Goal: Information Seeking & Learning: Learn about a topic

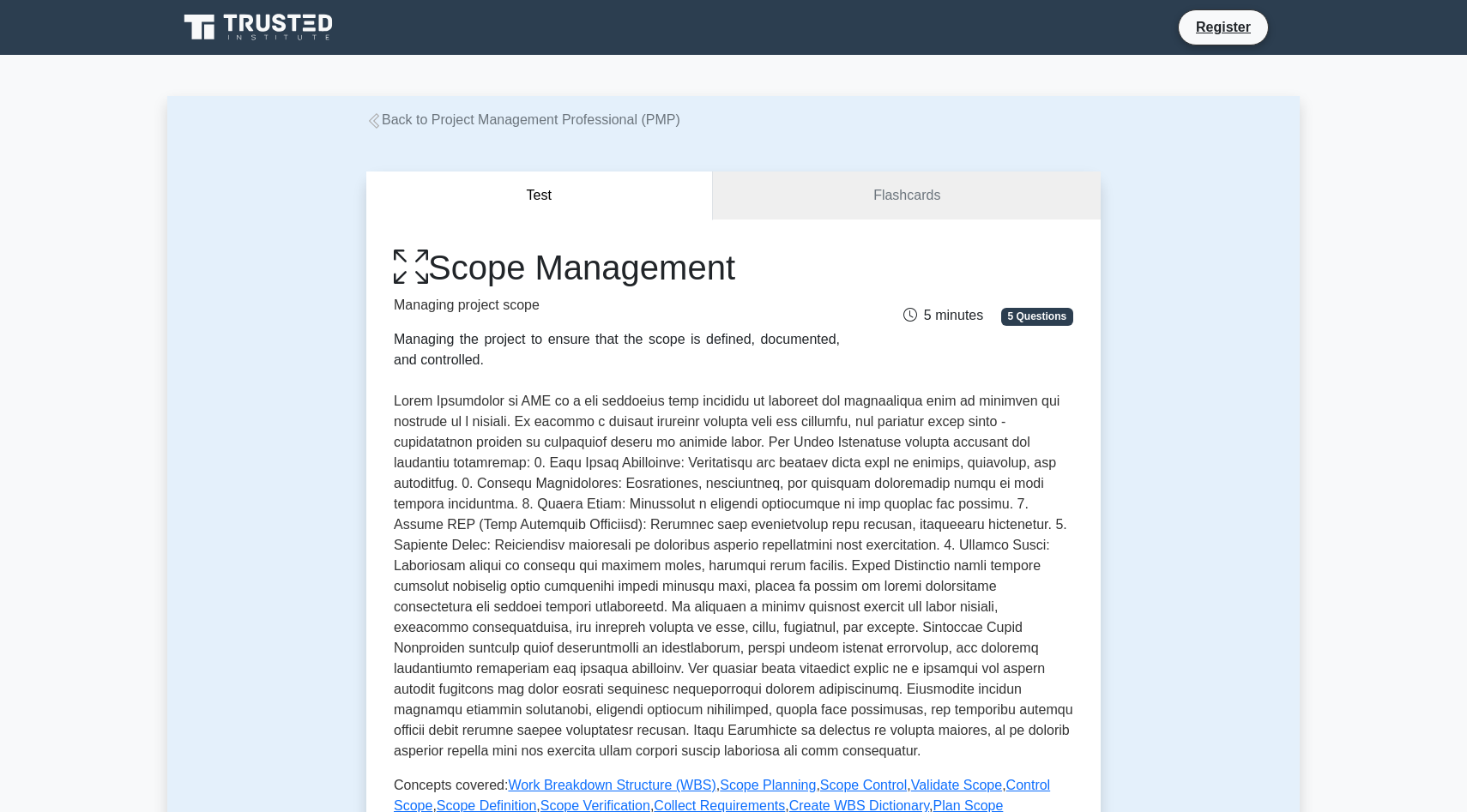
click at [374, 124] on icon at bounding box center [374, 121] width 15 height 15
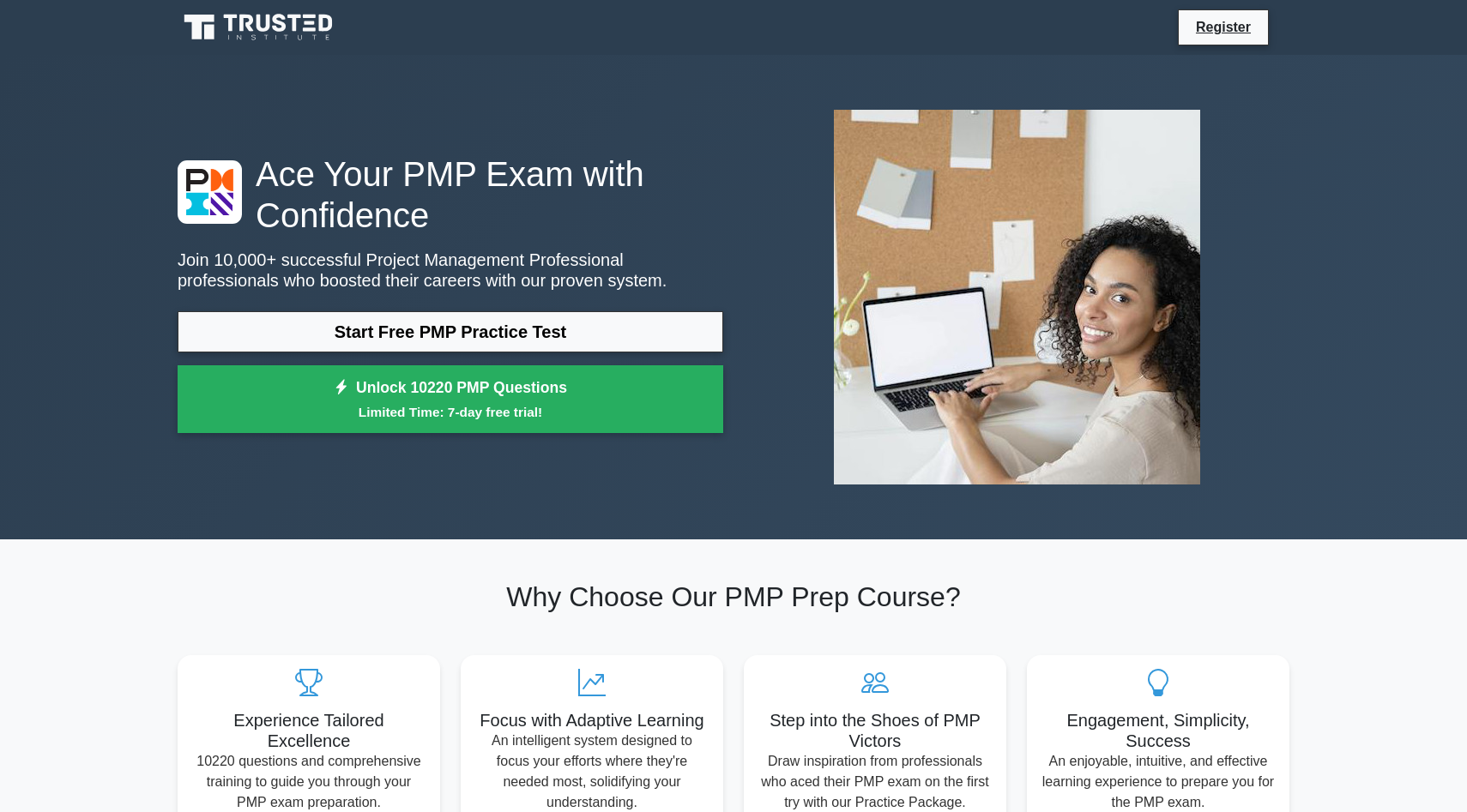
click at [303, 24] on icon at bounding box center [260, 27] width 165 height 33
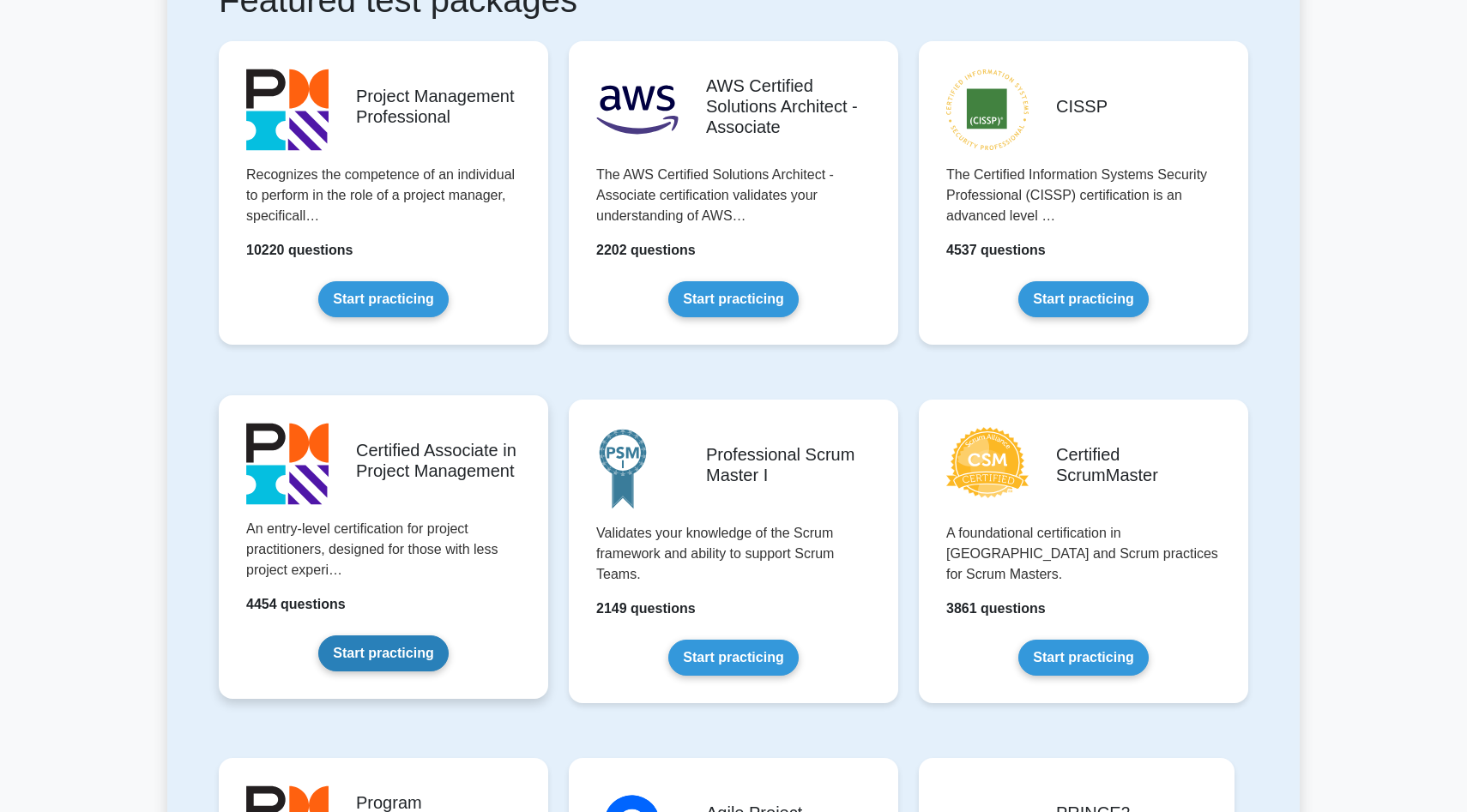
scroll to position [361, 0]
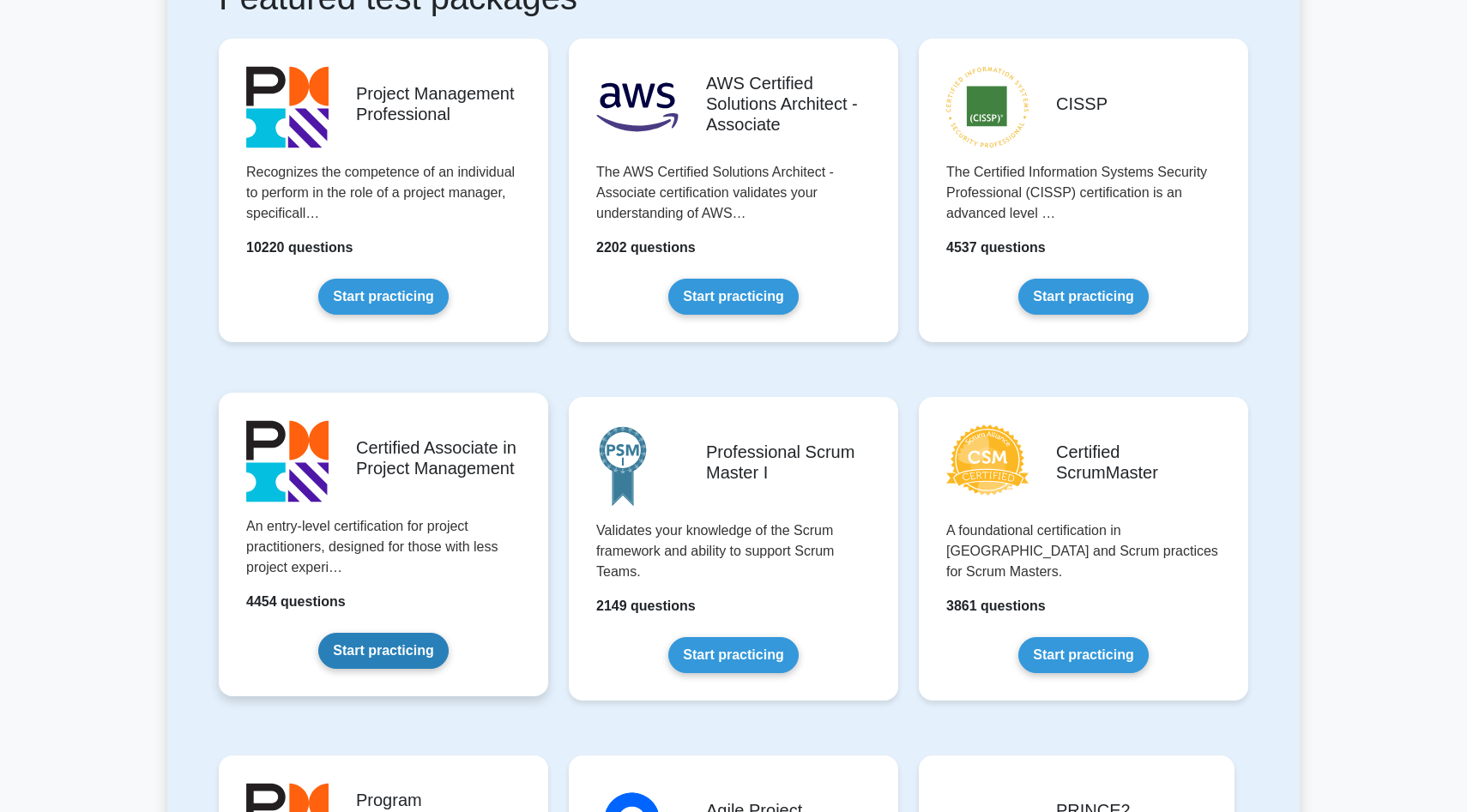
click at [448, 633] on link "Start practicing" at bounding box center [382, 651] width 130 height 36
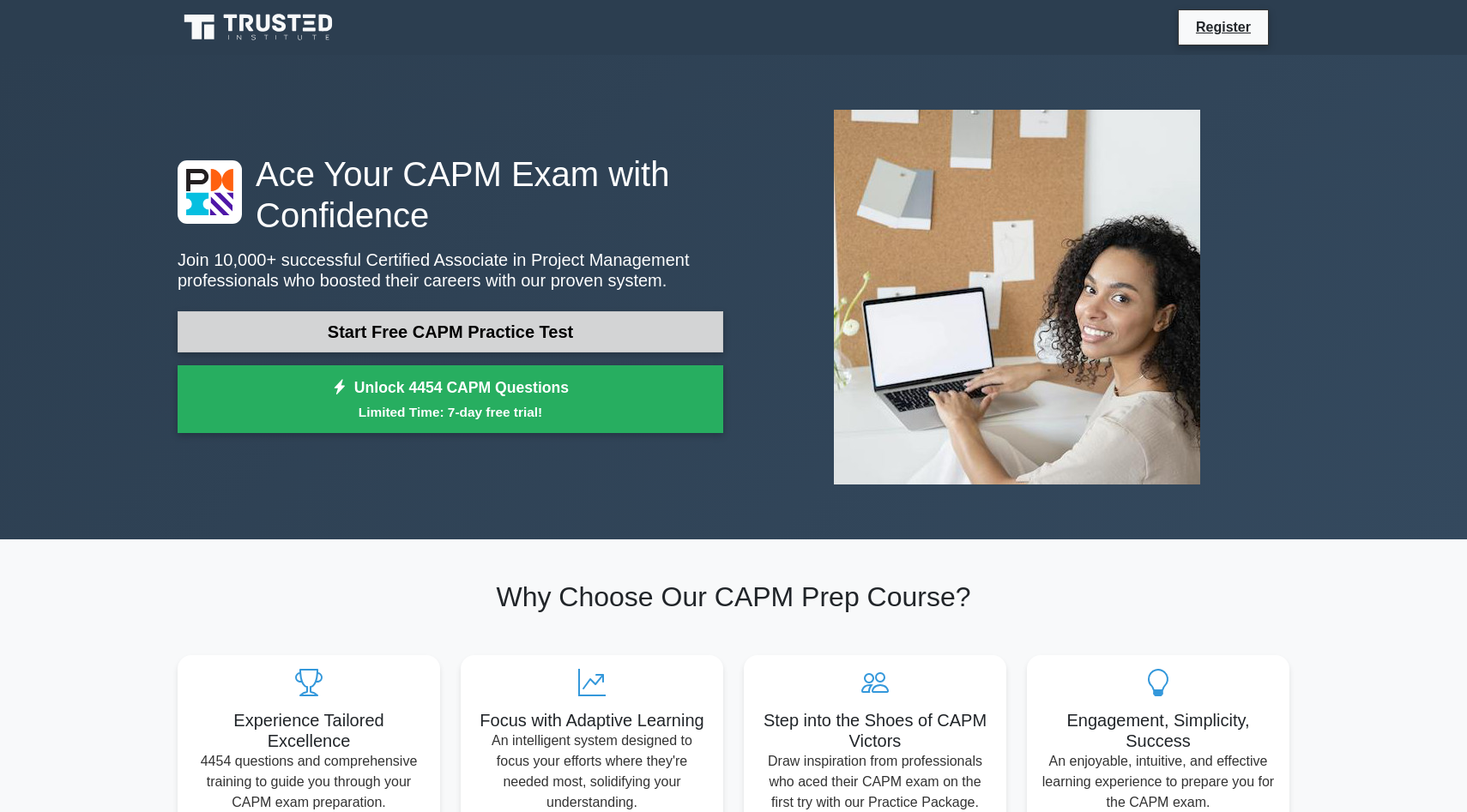
click at [506, 325] on link "Start Free CAPM Practice Test" at bounding box center [450, 332] width 546 height 41
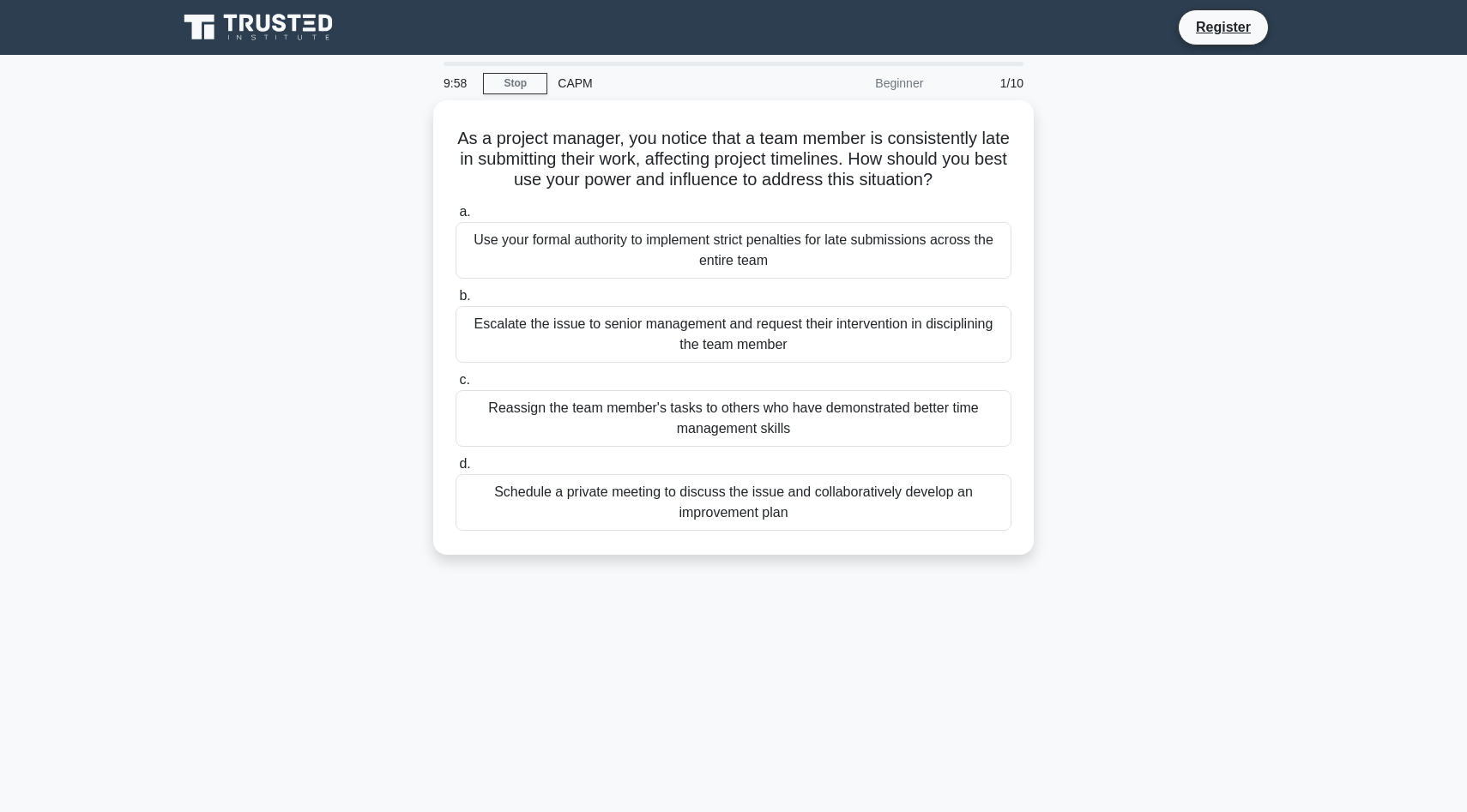
click at [272, 22] on icon at bounding box center [260, 27] width 165 height 33
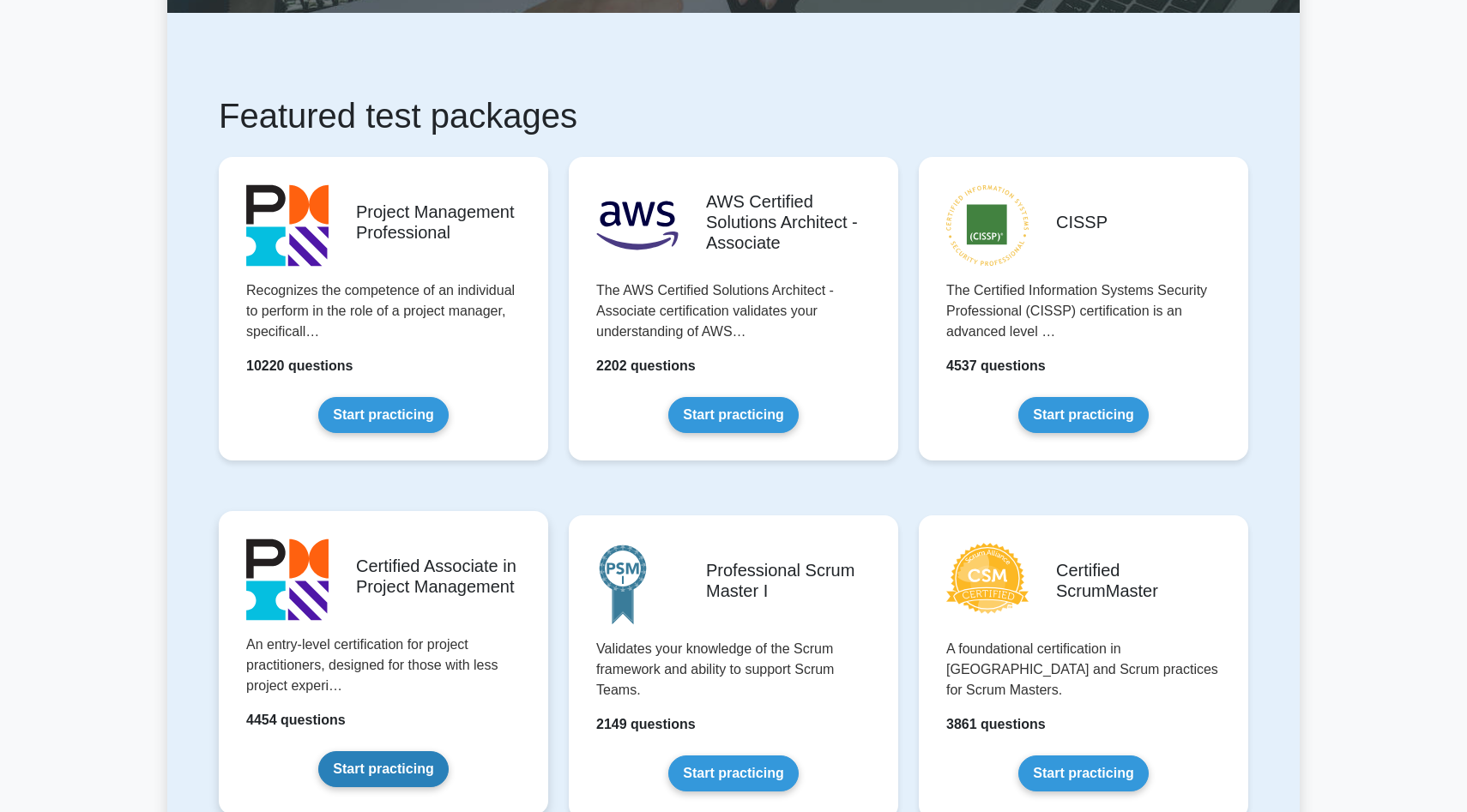
scroll to position [243, 0]
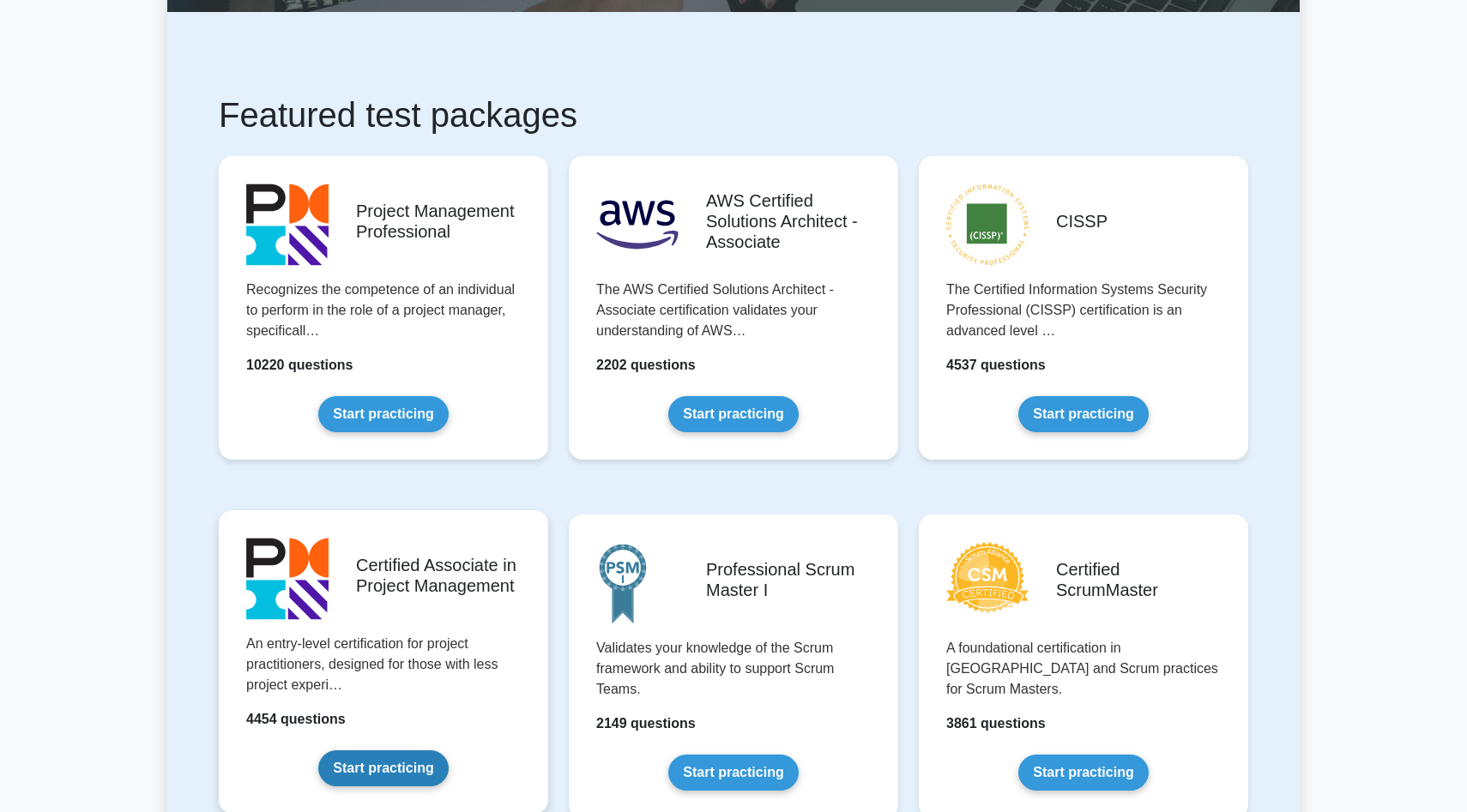
click at [420, 771] on link "Start practicing" at bounding box center [382, 768] width 130 height 36
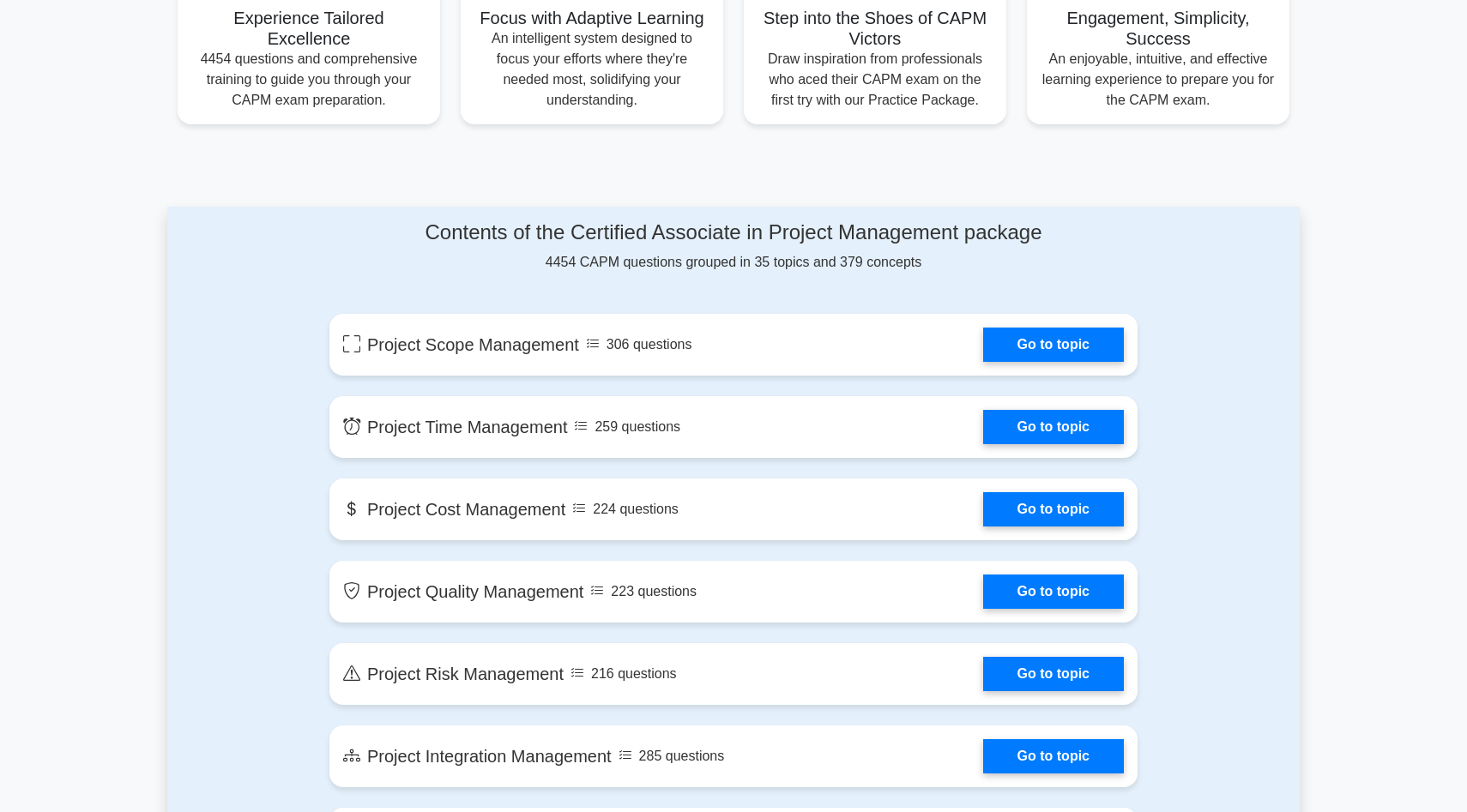
scroll to position [703, 0]
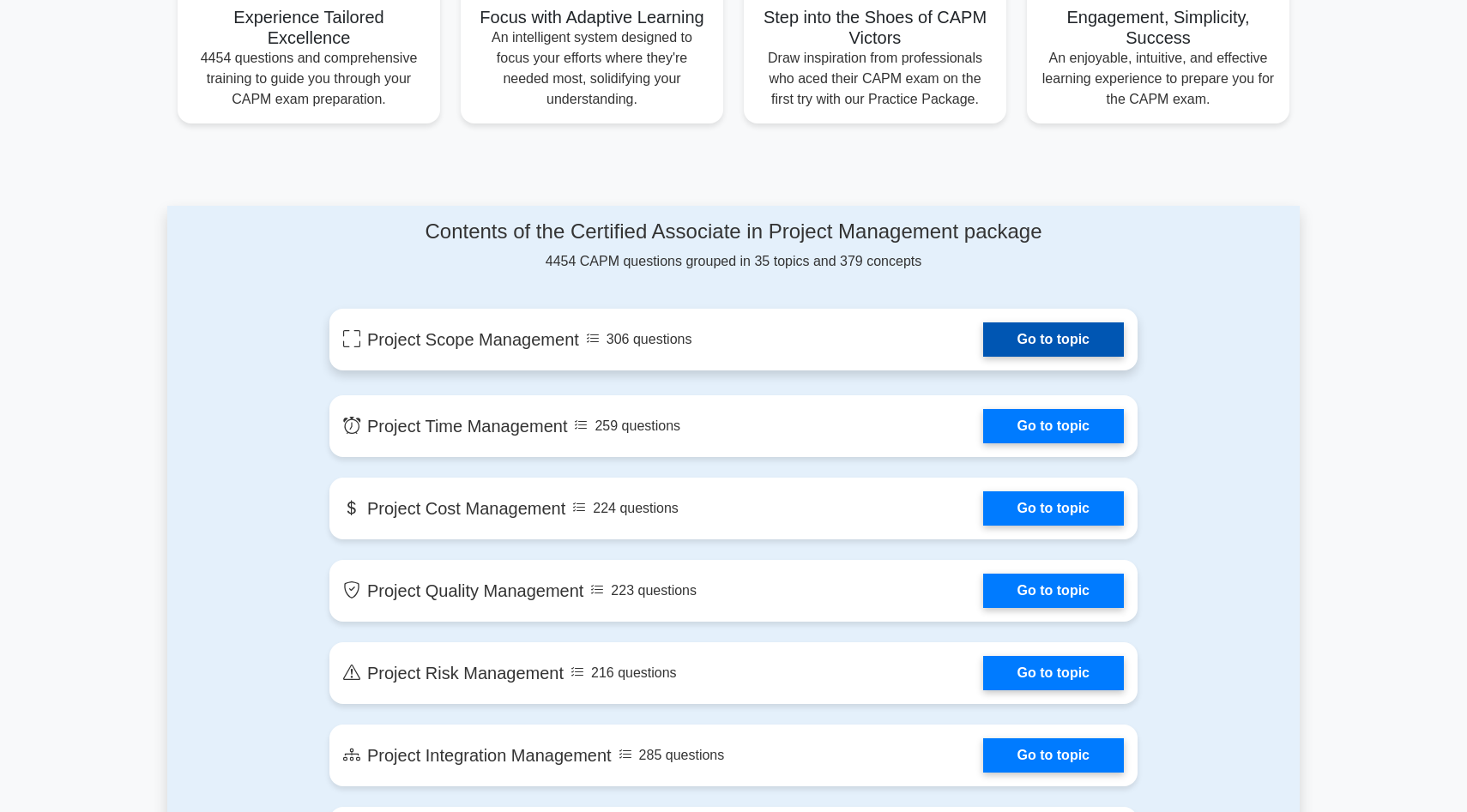
click at [1043, 341] on link "Go to topic" at bounding box center [1054, 339] width 141 height 34
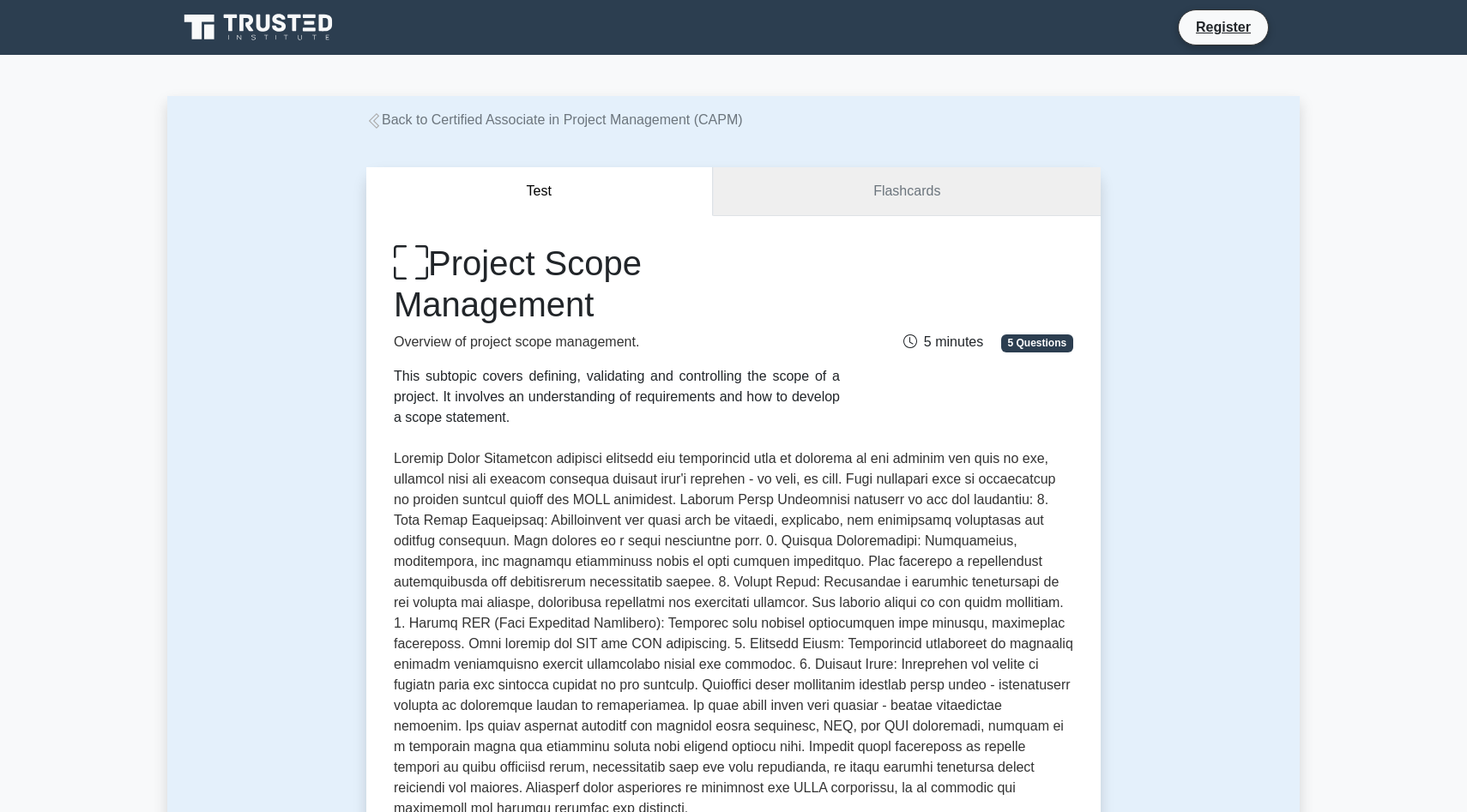
click at [908, 188] on link "Flashcards" at bounding box center [906, 192] width 388 height 49
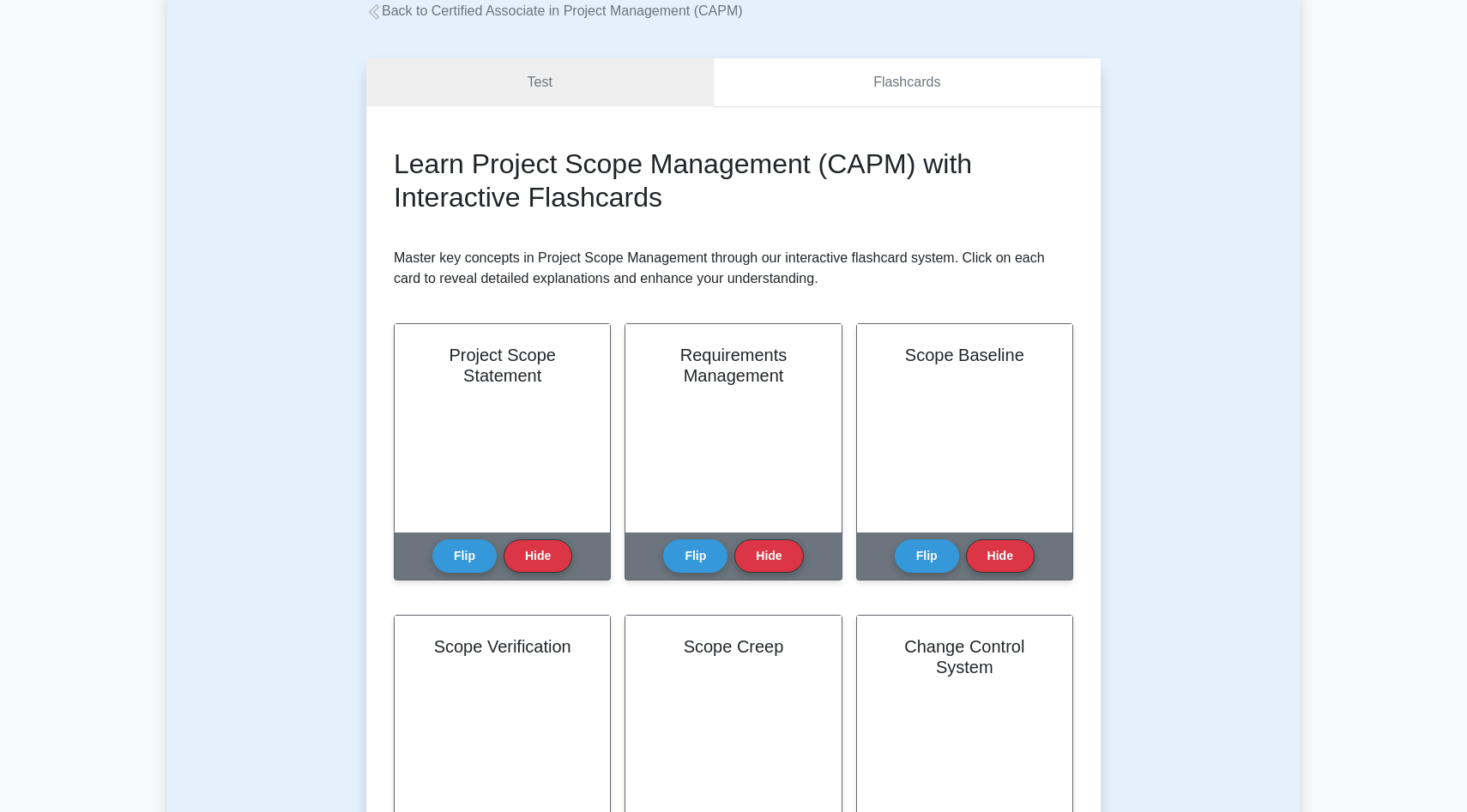
scroll to position [70, 0]
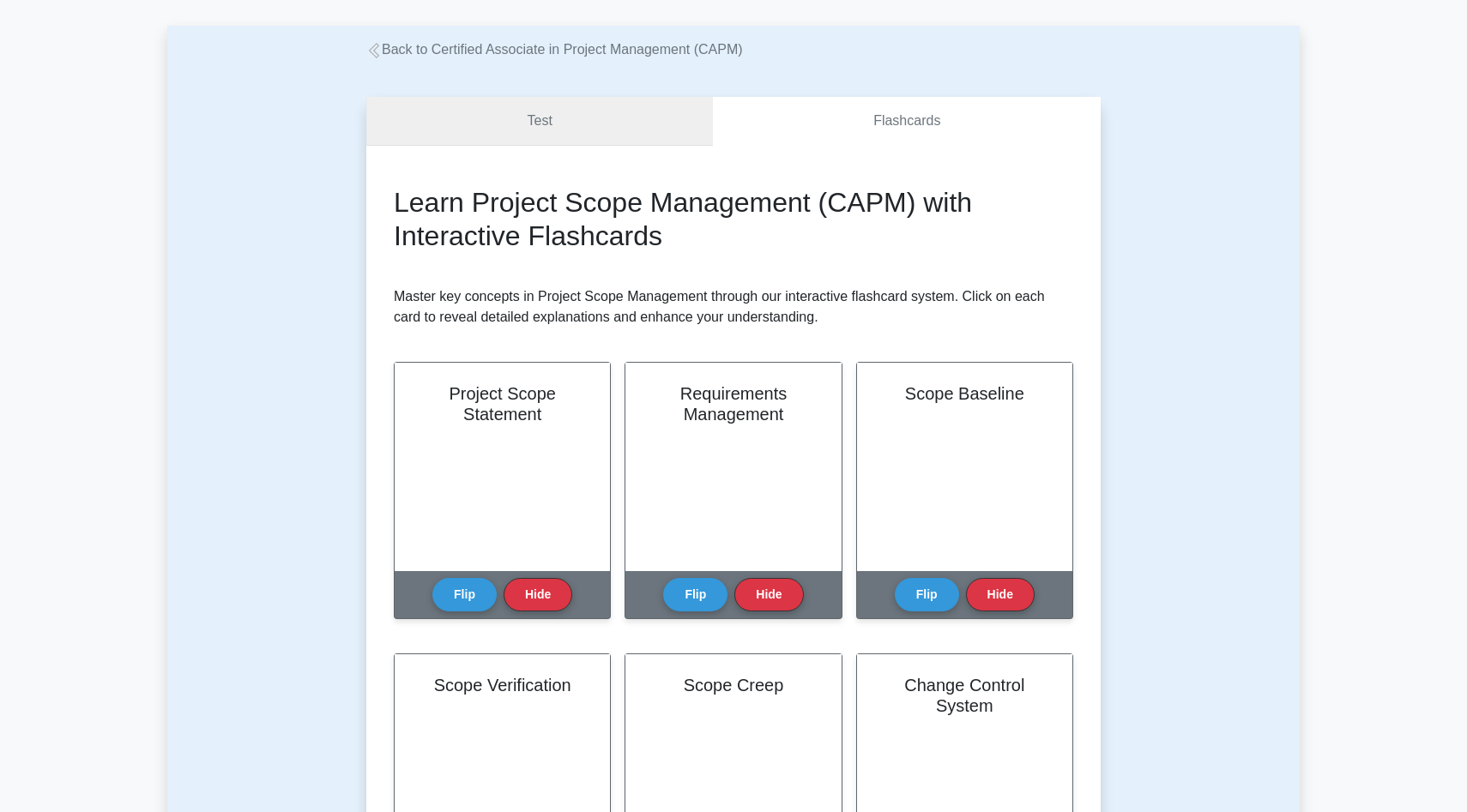
click at [639, 120] on link "Test" at bounding box center [539, 121] width 346 height 49
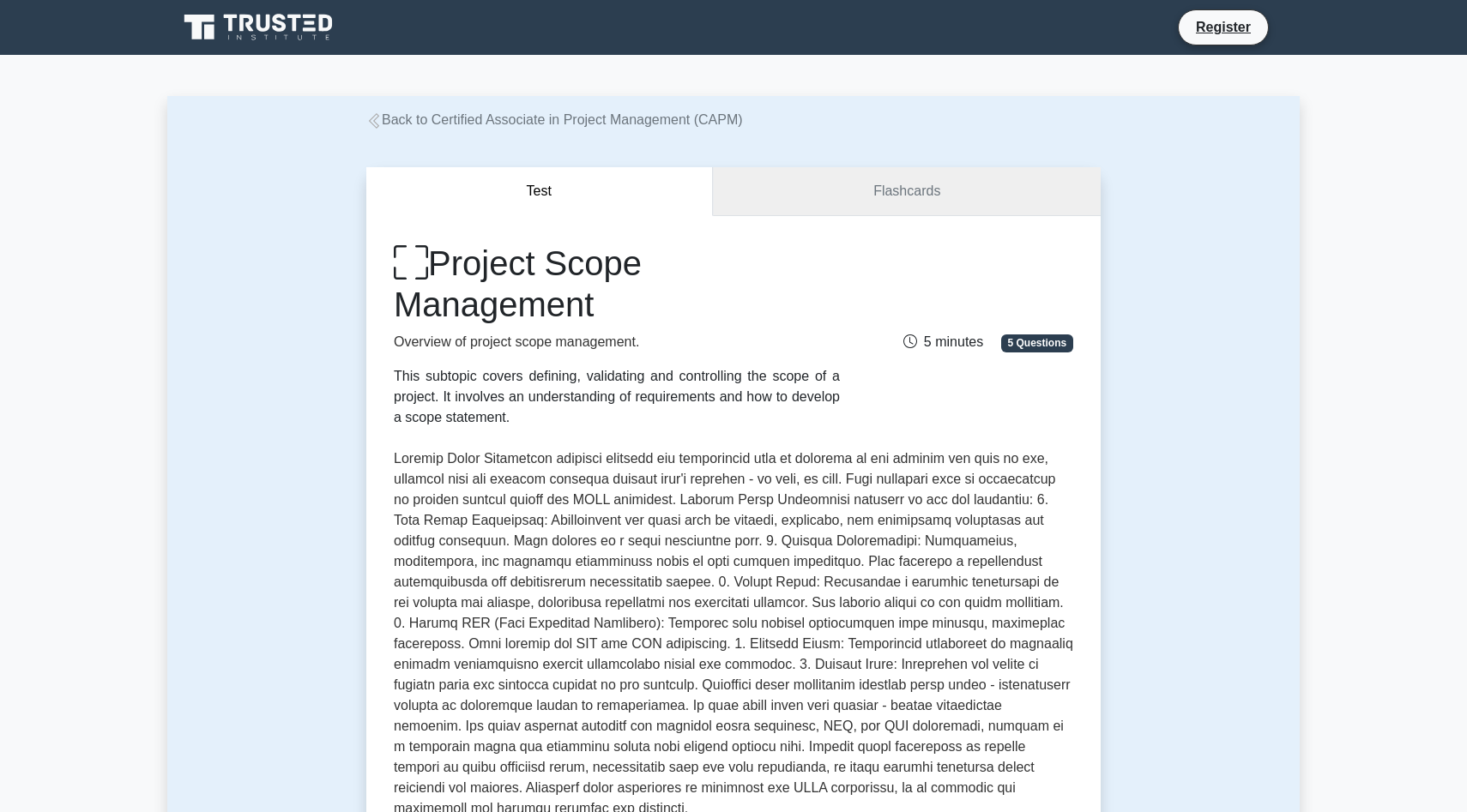
click at [934, 197] on link "Flashcards" at bounding box center [906, 192] width 388 height 49
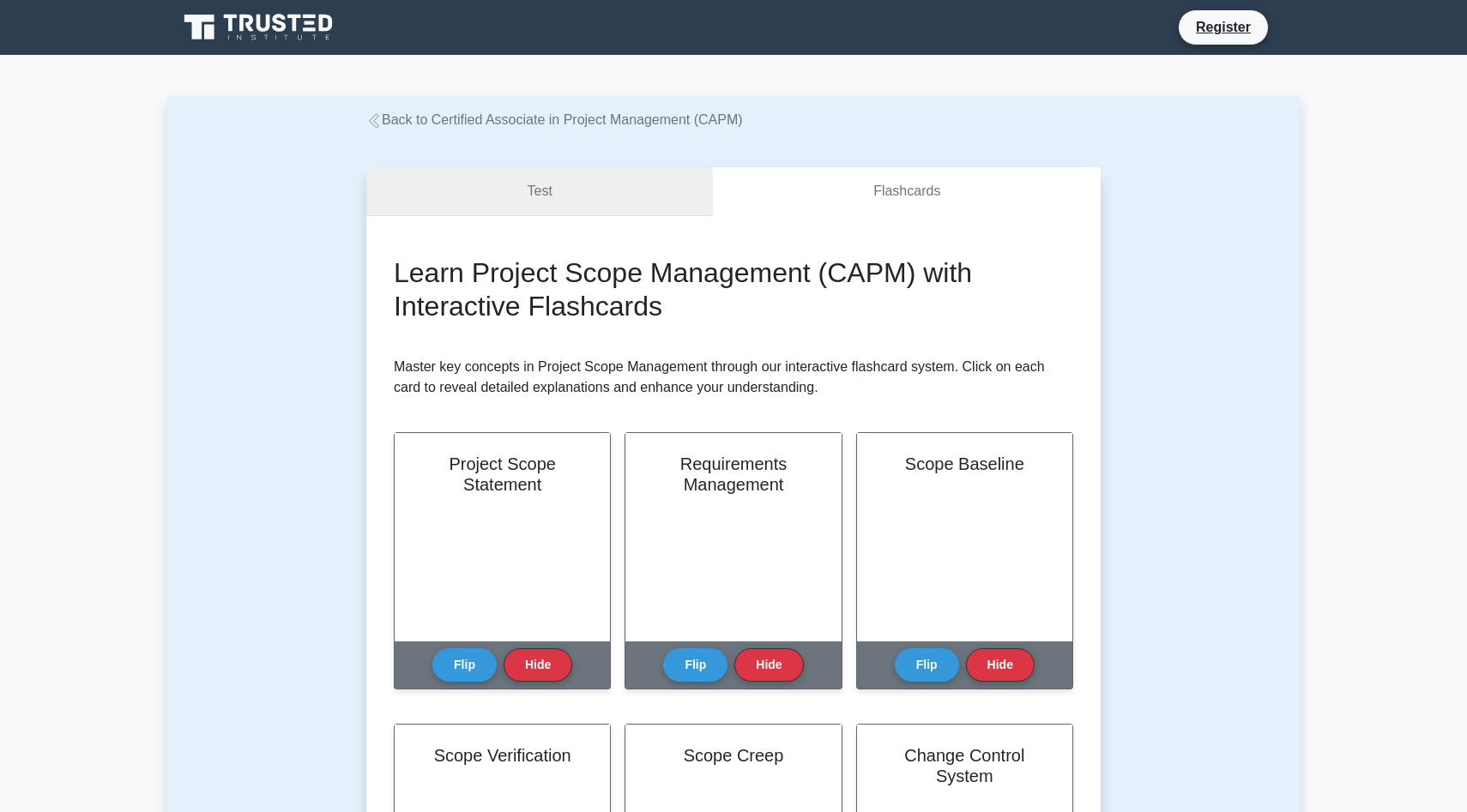
click at [615, 200] on link "Test" at bounding box center [539, 192] width 346 height 49
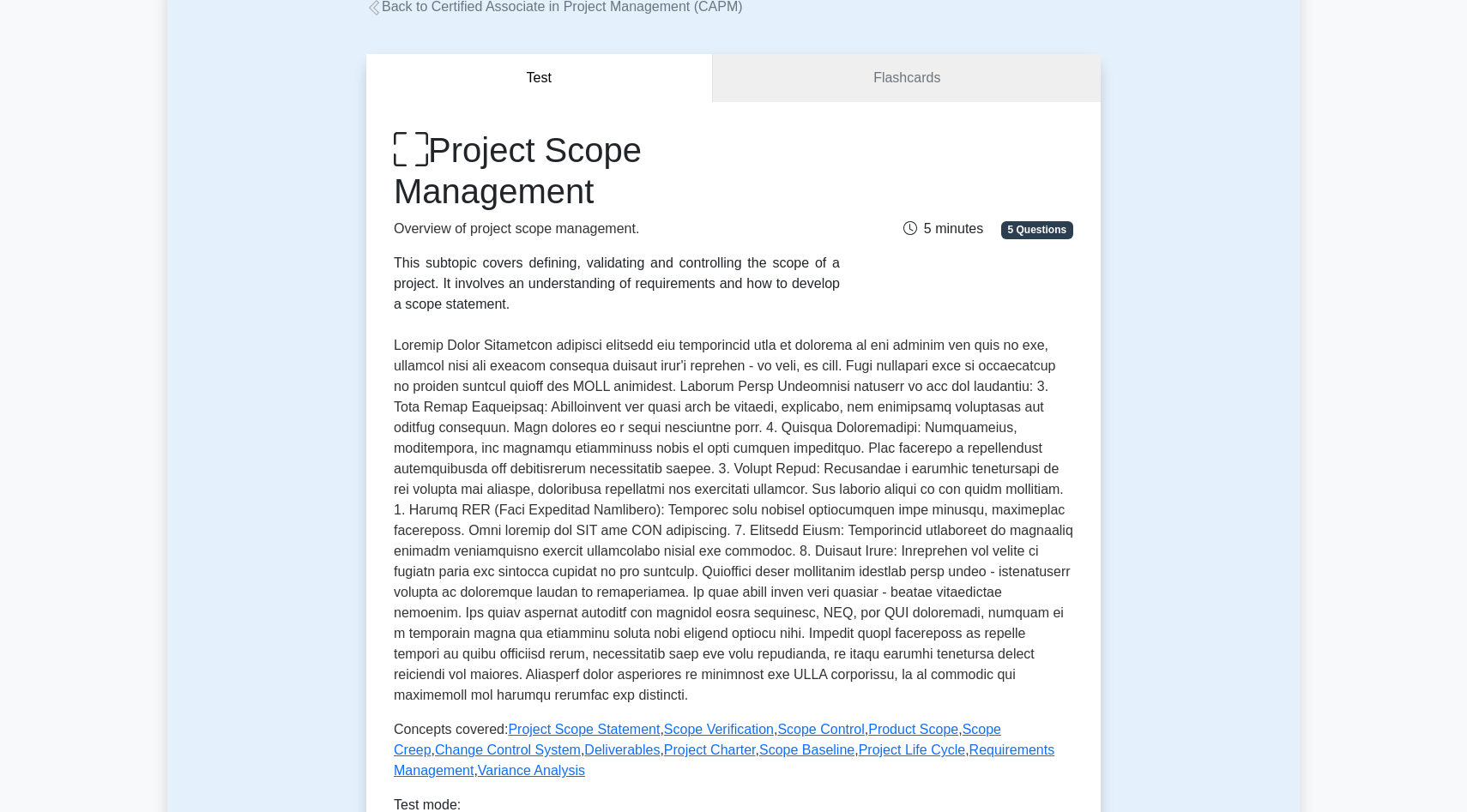
scroll to position [118, 0]
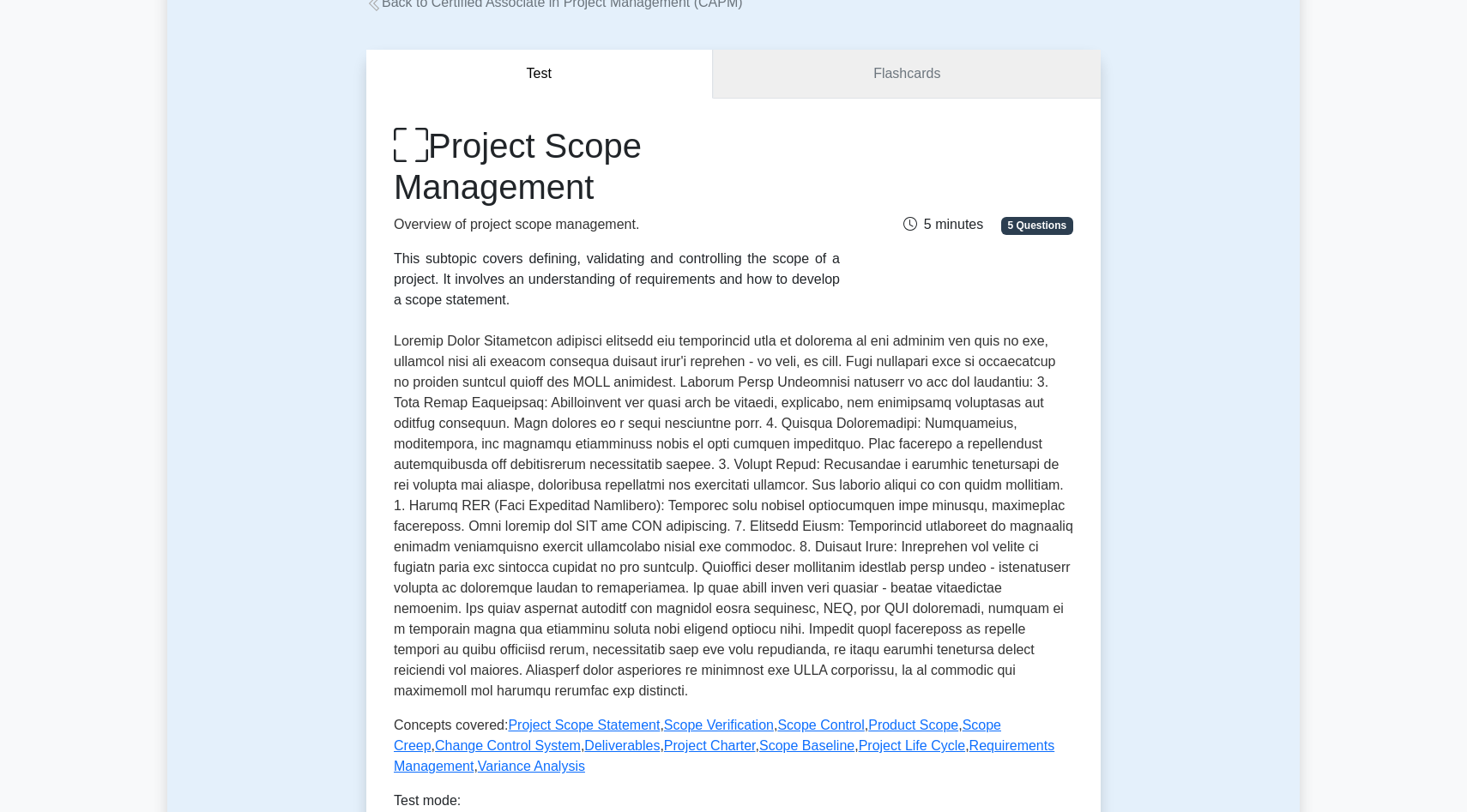
click at [852, 82] on link "Flashcards" at bounding box center [906, 74] width 388 height 49
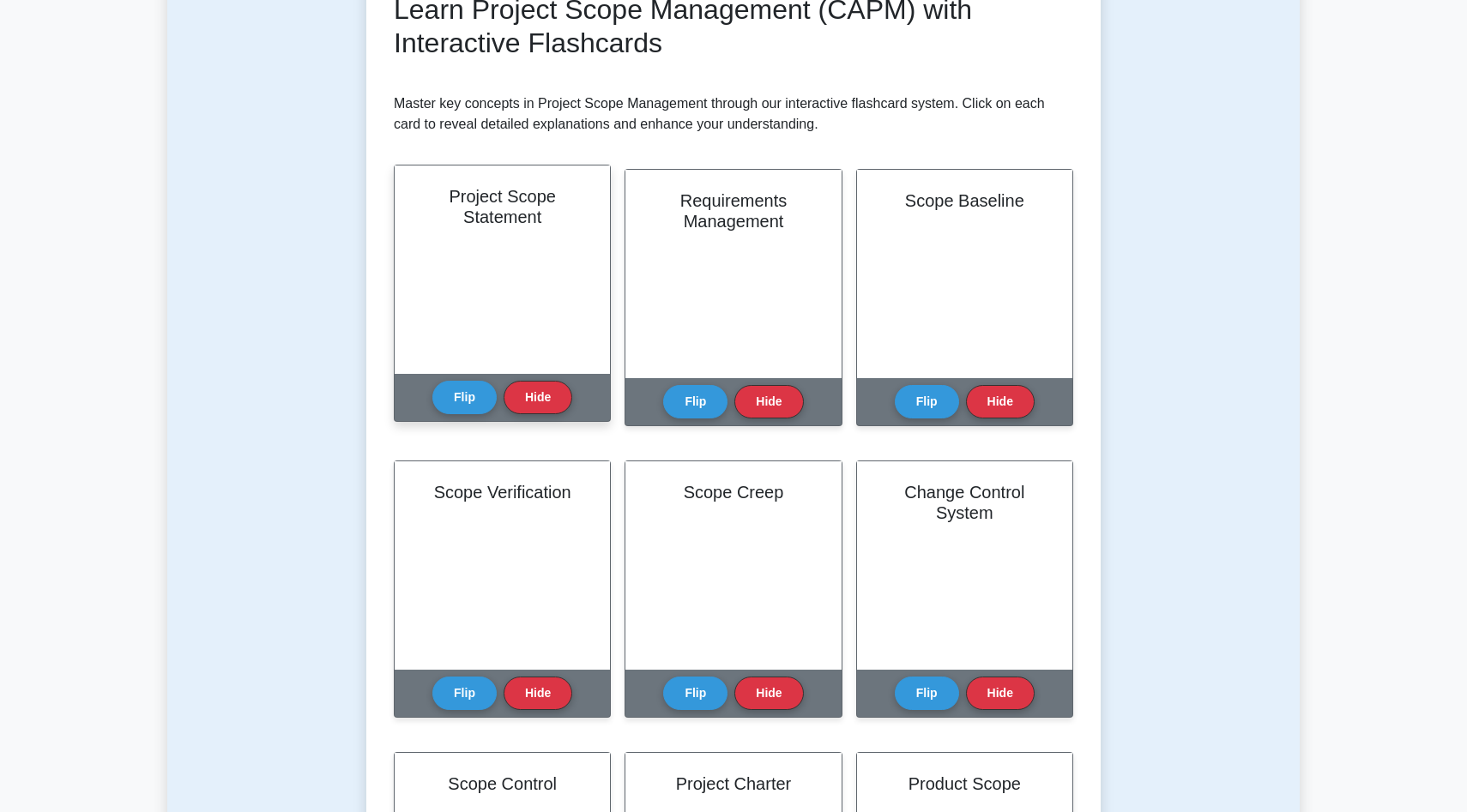
scroll to position [259, 0]
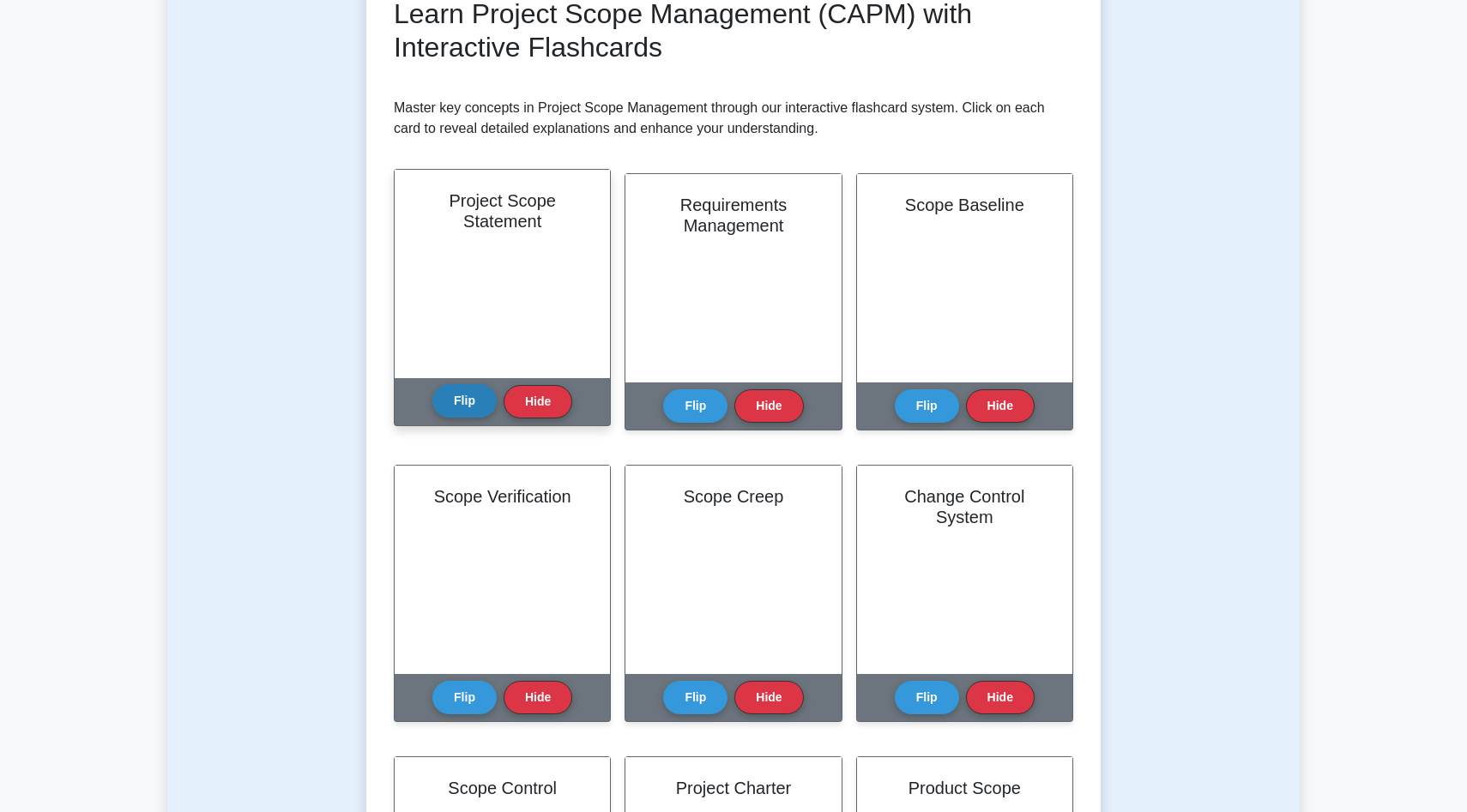
click at [467, 406] on button "Flip" at bounding box center [464, 400] width 64 height 34
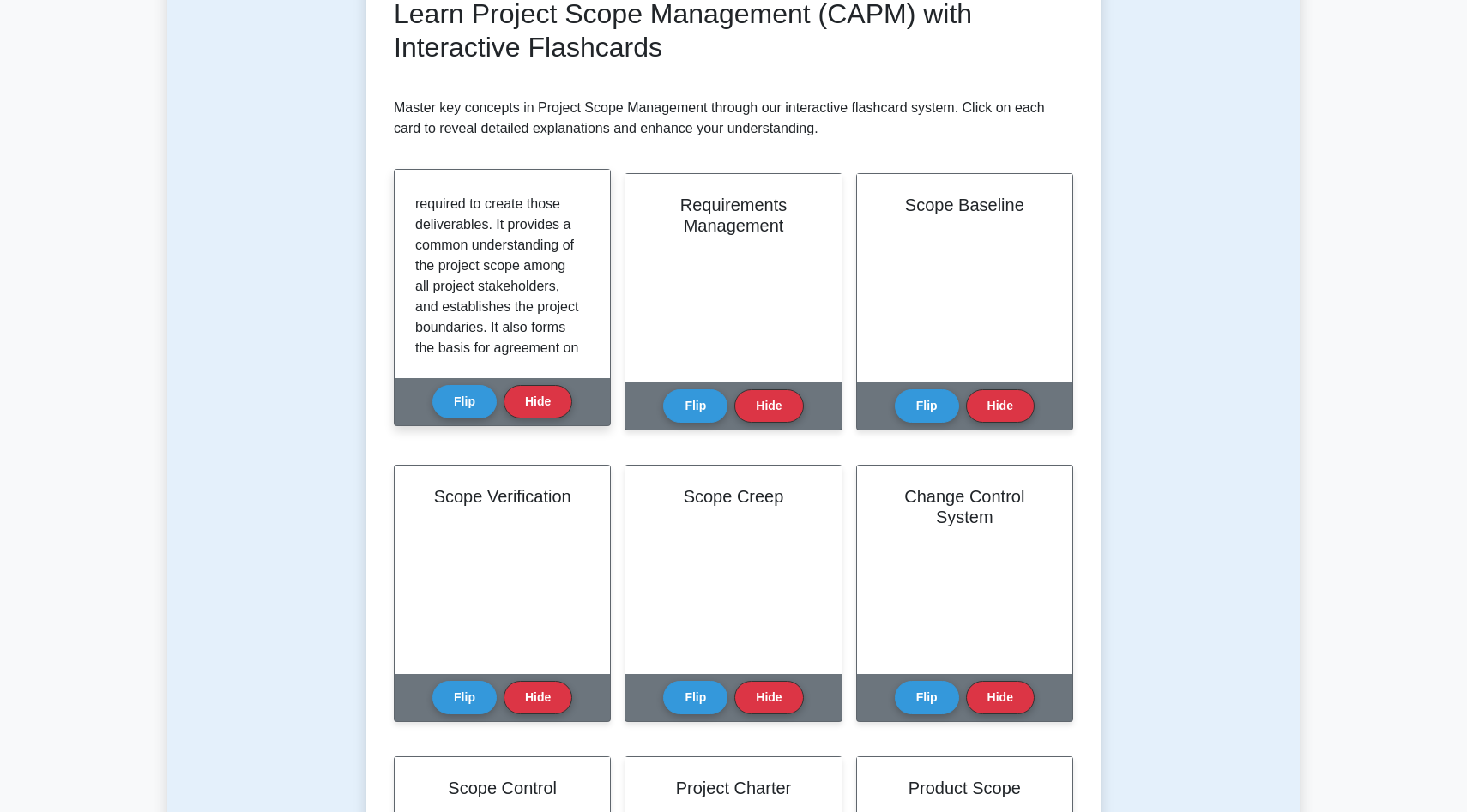
scroll to position [0, 0]
click at [545, 352] on p "The Project Scope Statement is a detailed description of the project's delivera…" at bounding box center [498, 396] width 168 height 412
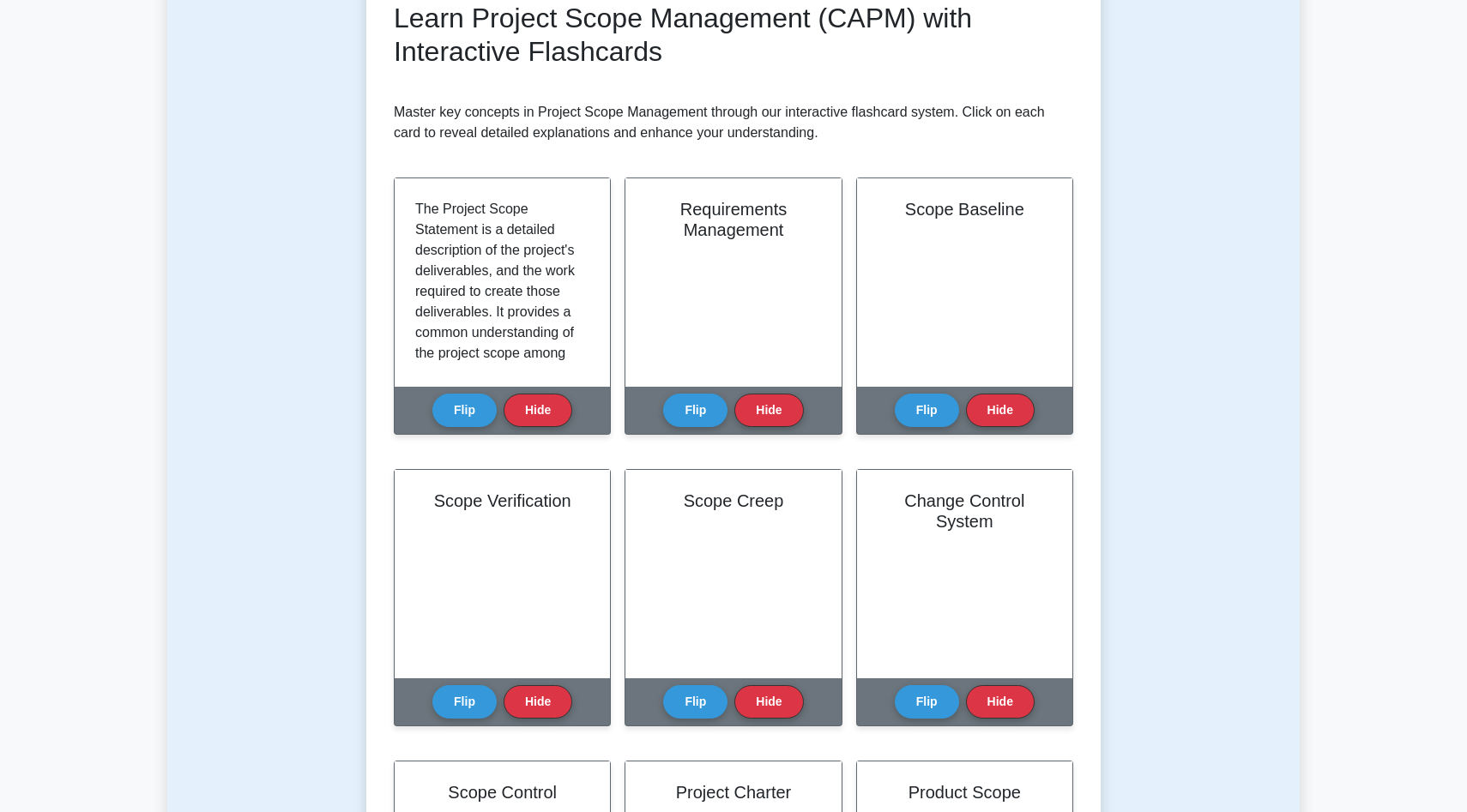
click at [1242, 405] on div "Test Flashcards Learn Project Scope Management (CAPM) with Interactive Flashcar…" at bounding box center [733, 641] width 1132 height 1541
